Goal: Information Seeking & Learning: Understand process/instructions

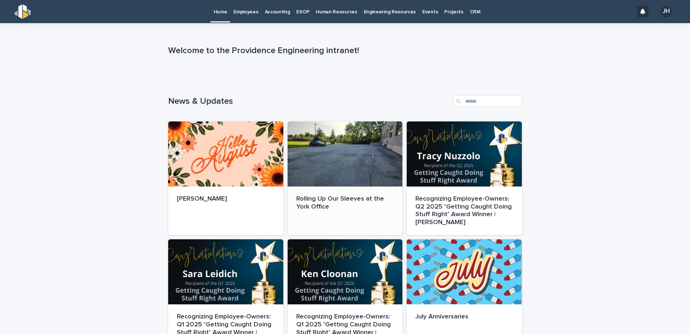
click at [346, 192] on div "Rolling Up Our Sleeves at the York Office" at bounding box center [345, 202] width 115 height 33
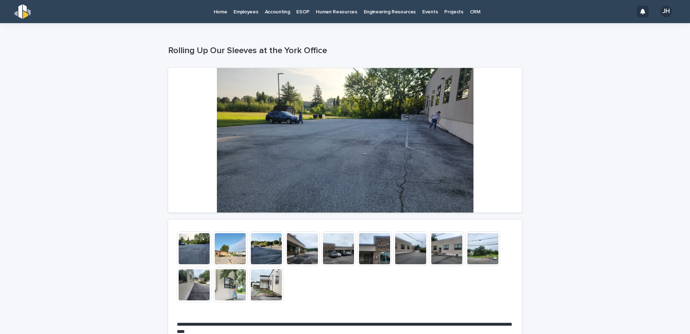
click at [231, 247] on img at bounding box center [230, 248] width 35 height 35
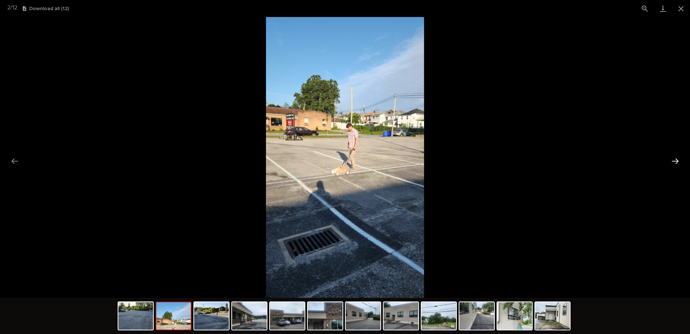
click at [673, 158] on button "Next slide" at bounding box center [675, 161] width 15 height 14
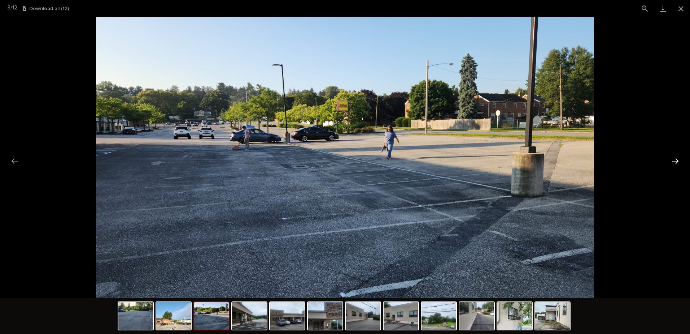
click at [673, 158] on button "Next slide" at bounding box center [675, 161] width 15 height 14
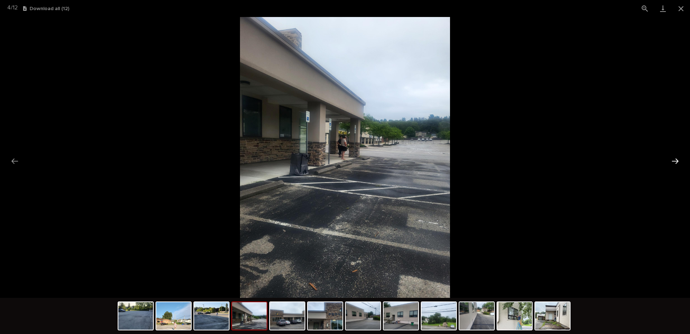
click at [673, 158] on button "Next slide" at bounding box center [675, 161] width 15 height 14
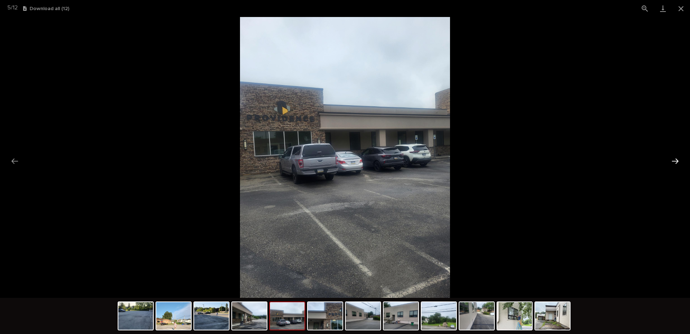
click at [673, 158] on button "Next slide" at bounding box center [675, 161] width 15 height 14
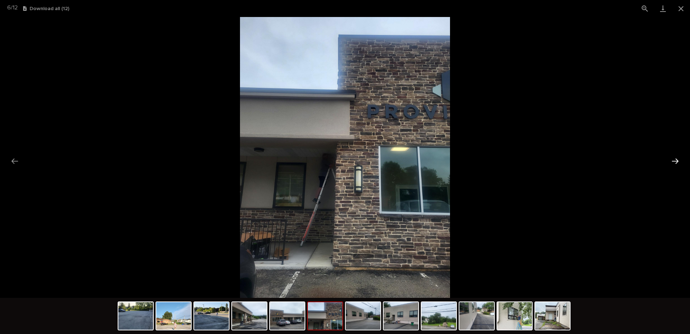
click at [673, 156] on button "Next slide" at bounding box center [675, 161] width 15 height 14
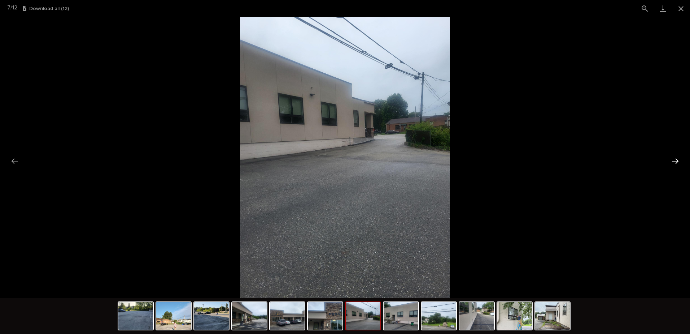
click at [673, 156] on button "Next slide" at bounding box center [675, 161] width 15 height 14
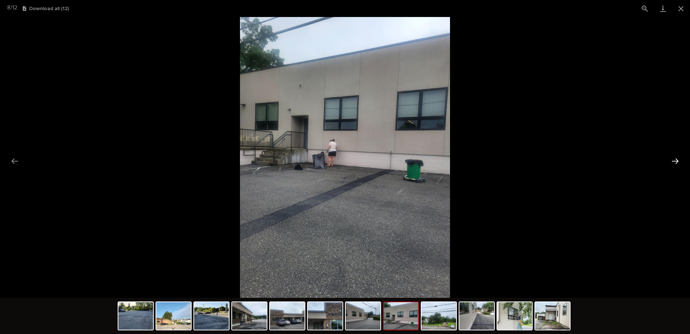
click at [673, 156] on button "Next slide" at bounding box center [675, 161] width 15 height 14
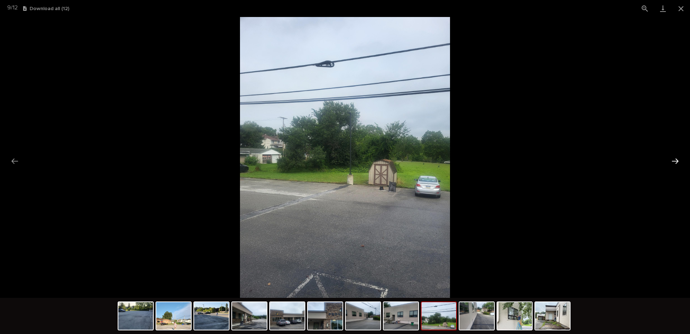
click at [673, 156] on button "Next slide" at bounding box center [675, 161] width 15 height 14
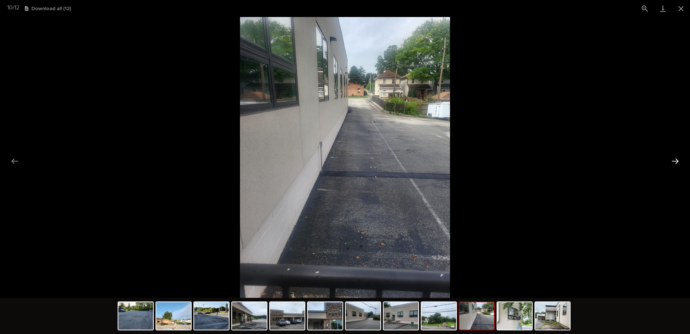
click at [673, 156] on button "Next slide" at bounding box center [675, 161] width 15 height 14
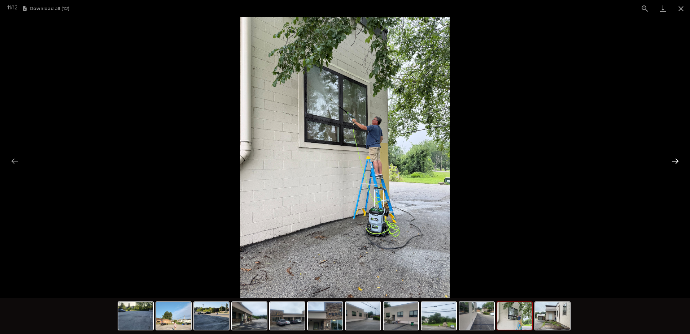
click at [673, 156] on button "Next slide" at bounding box center [675, 161] width 15 height 14
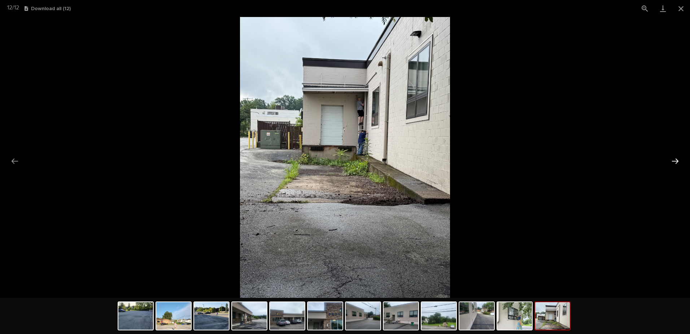
click at [673, 156] on button "Next slide" at bounding box center [675, 161] width 15 height 14
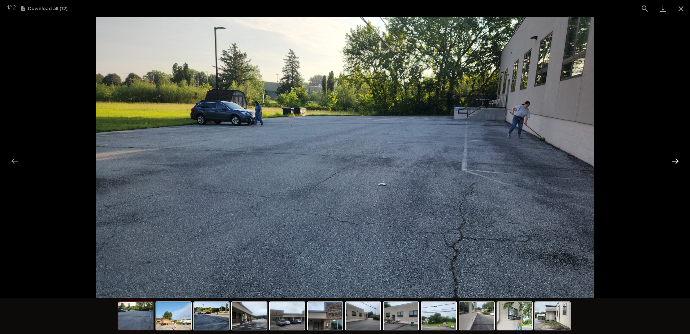
click at [673, 156] on button "Next slide" at bounding box center [675, 161] width 15 height 14
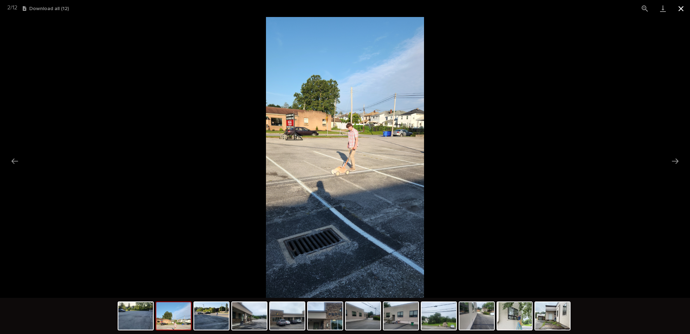
click at [677, 4] on button "Close gallery" at bounding box center [681, 8] width 18 height 17
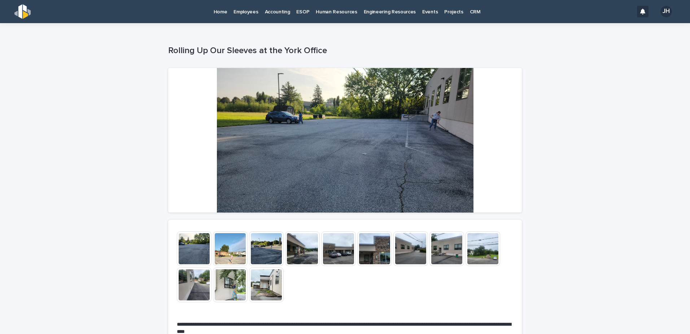
click at [221, 10] on p "Home" at bounding box center [221, 7] width 14 height 15
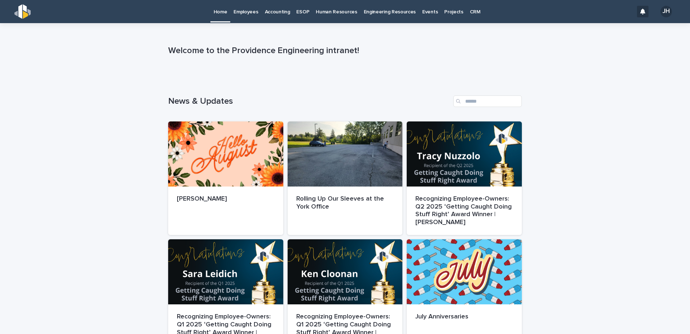
click at [323, 10] on p "Human Resources" at bounding box center [336, 7] width 41 height 15
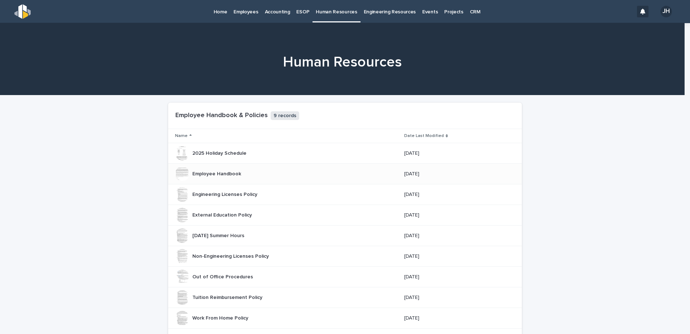
click at [212, 171] on p "Employee Handbook" at bounding box center [217, 173] width 50 height 8
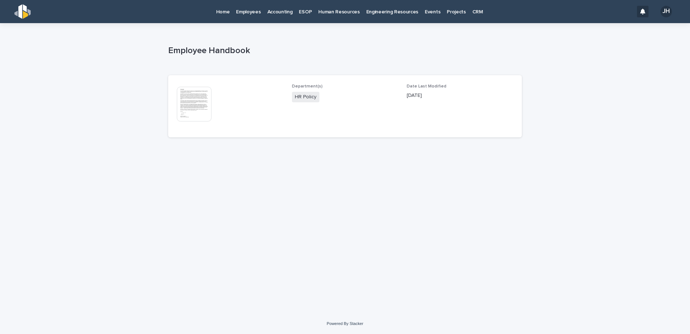
click at [201, 107] on img at bounding box center [194, 104] width 35 height 35
